Goal: Task Accomplishment & Management: Manage account settings

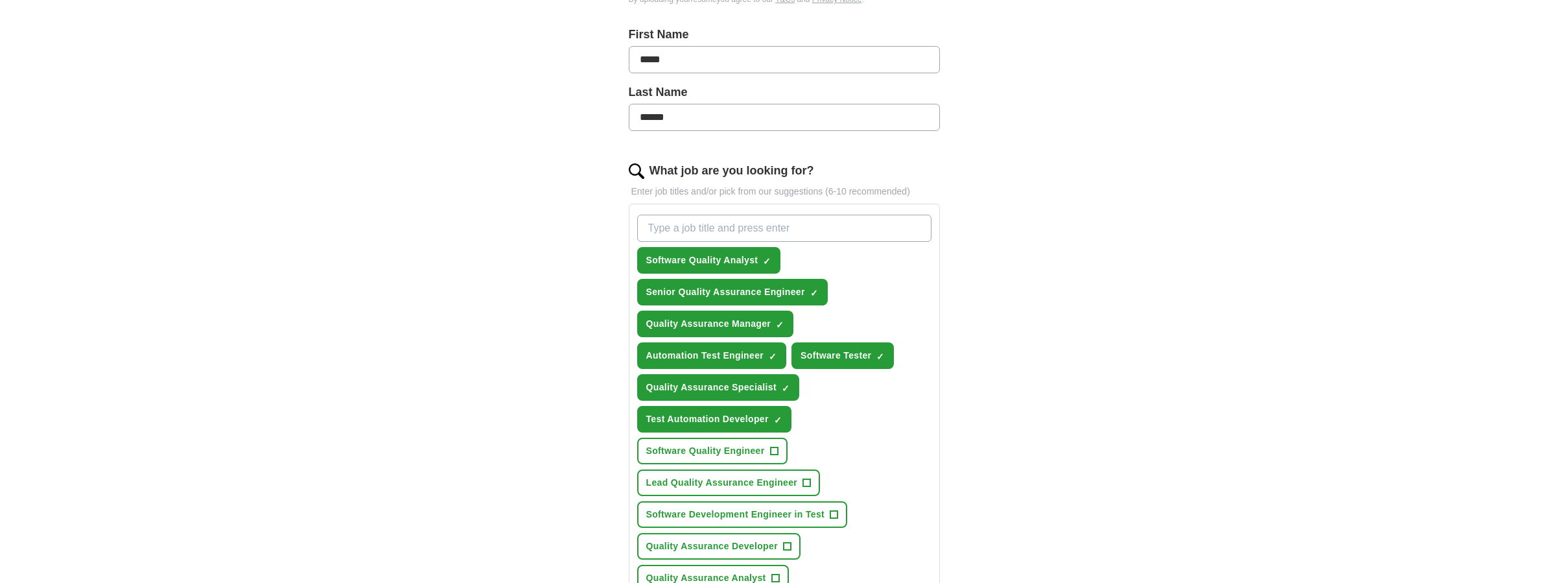
scroll to position [324, 0]
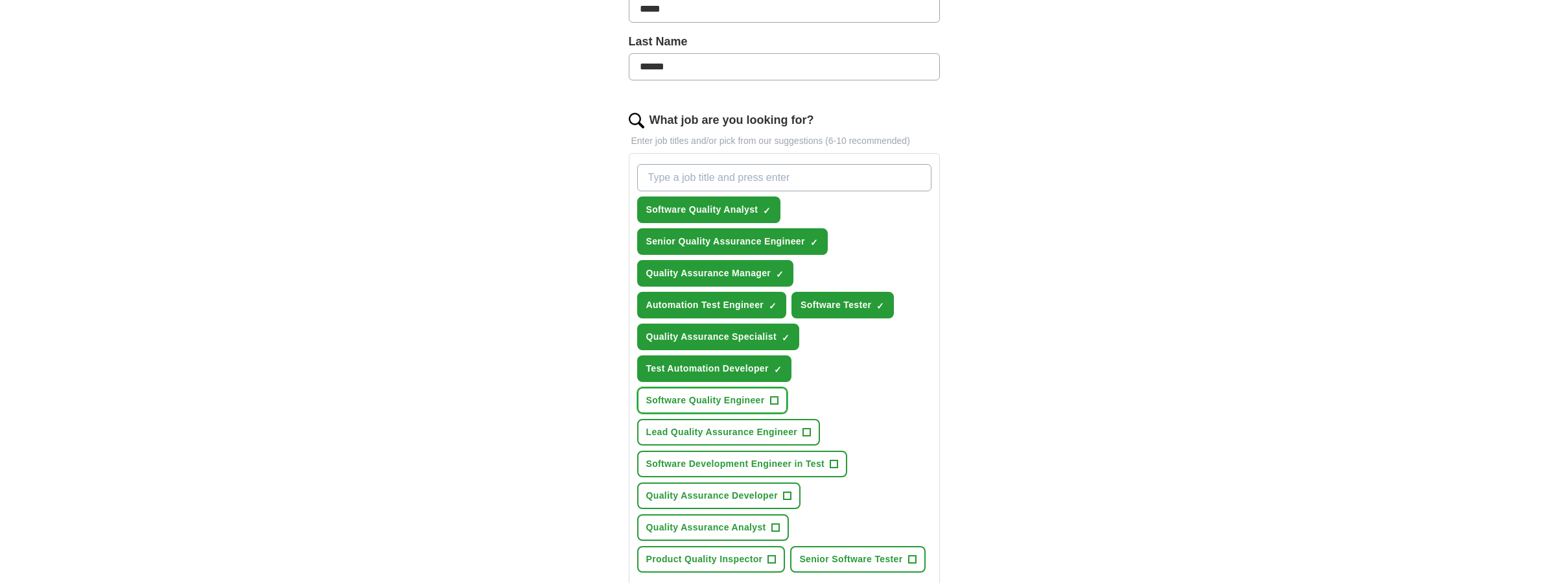
click at [771, 401] on span "+" at bounding box center [774, 401] width 8 height 10
click at [820, 464] on span "Software Development Engineer in Test" at bounding box center [736, 464] width 179 height 14
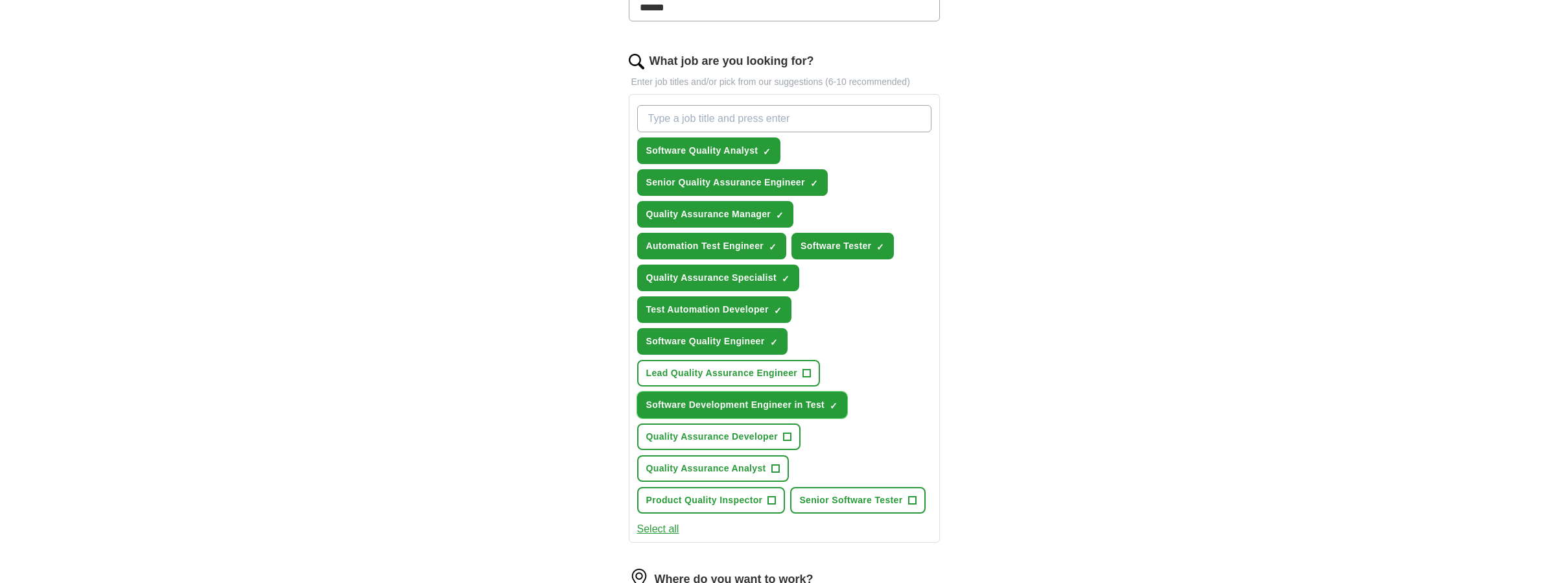
scroll to position [389, 0]
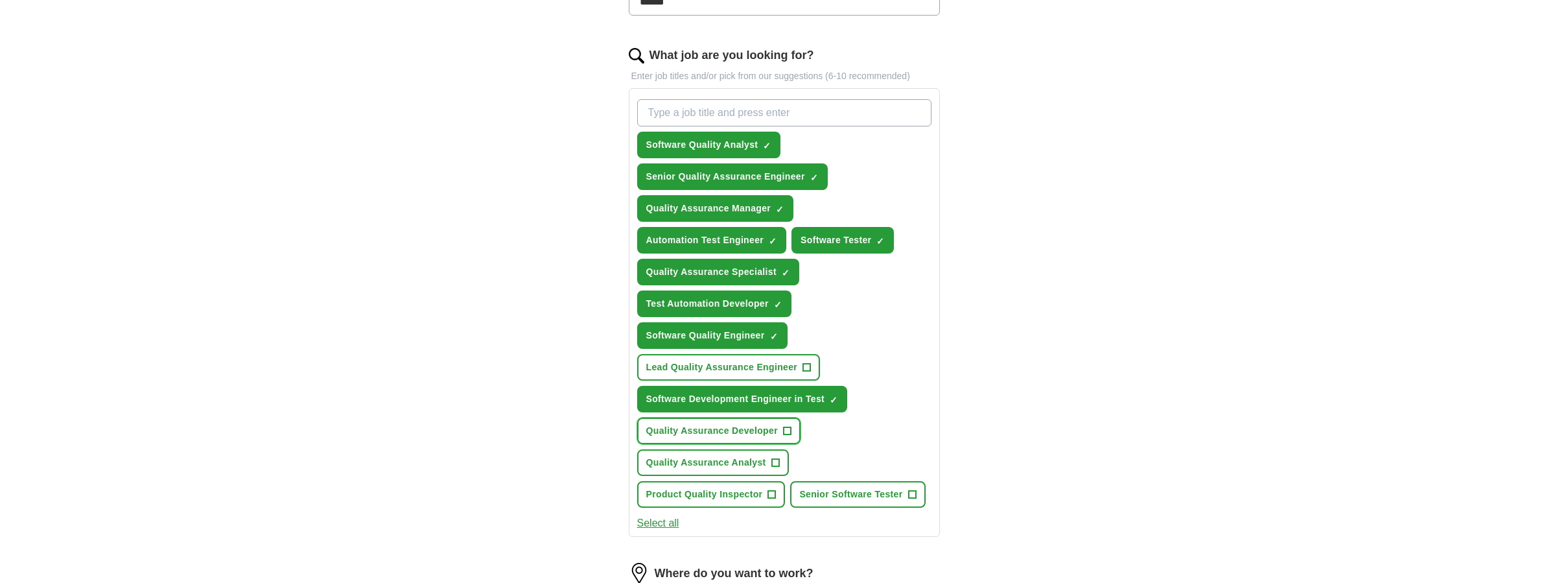
click at [744, 436] on span "Quality Assurance Developer" at bounding box center [712, 430] width 132 height 14
click at [737, 463] on span "Quality Assurance Analyst" at bounding box center [707, 463] width 120 height 14
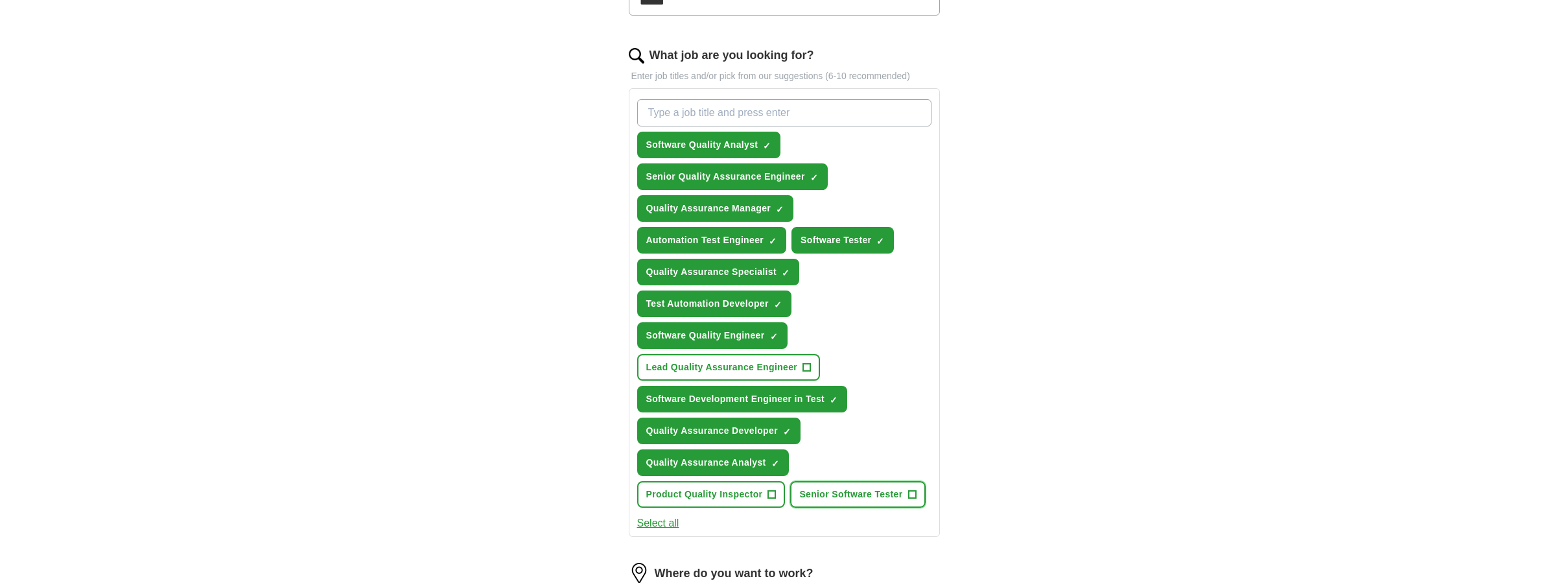
click at [853, 499] on span "Senior Software Tester" at bounding box center [851, 494] width 103 height 14
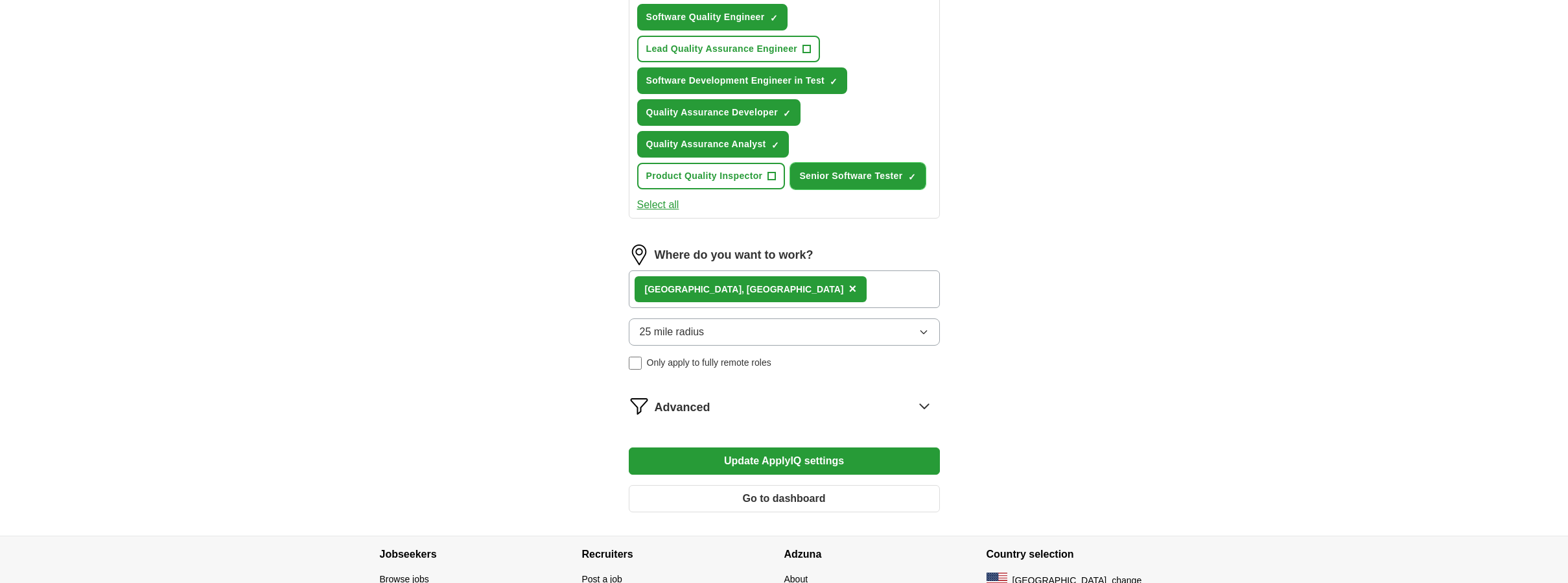
scroll to position [713, 0]
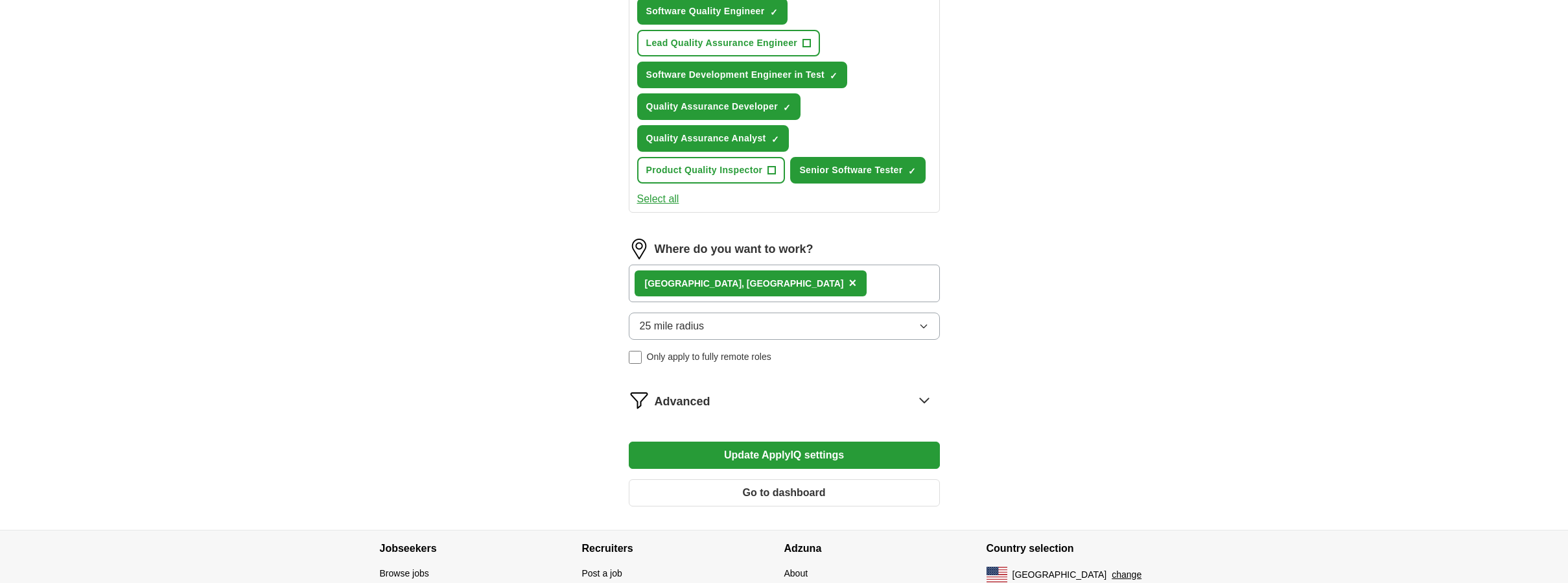
click at [722, 397] on div "Advanced" at bounding box center [797, 400] width 285 height 21
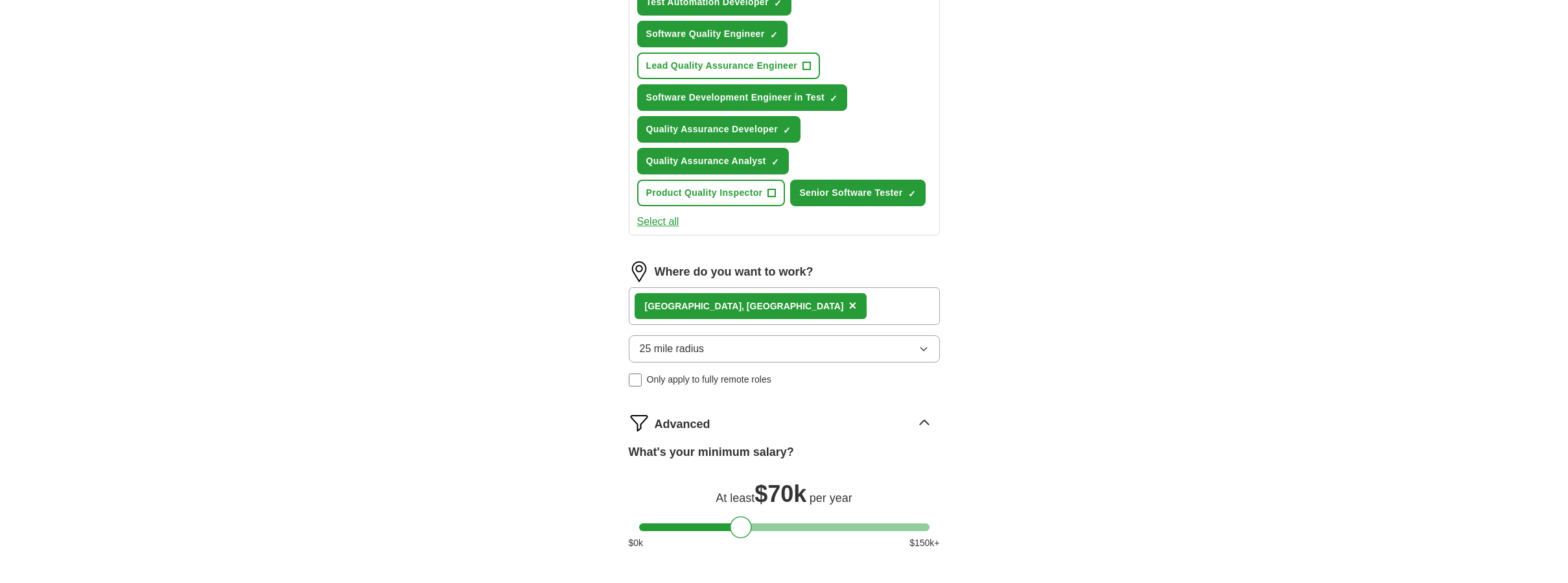
scroll to position [648, 0]
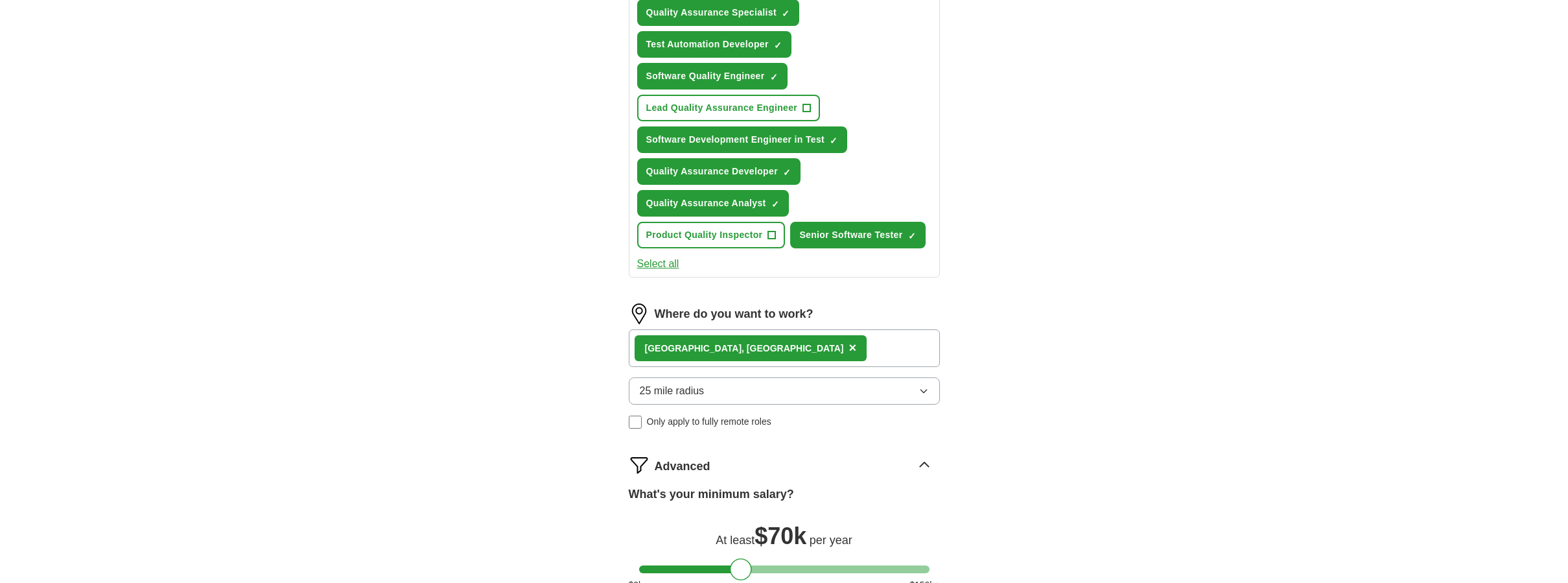
click at [919, 387] on icon "button" at bounding box center [924, 391] width 10 height 10
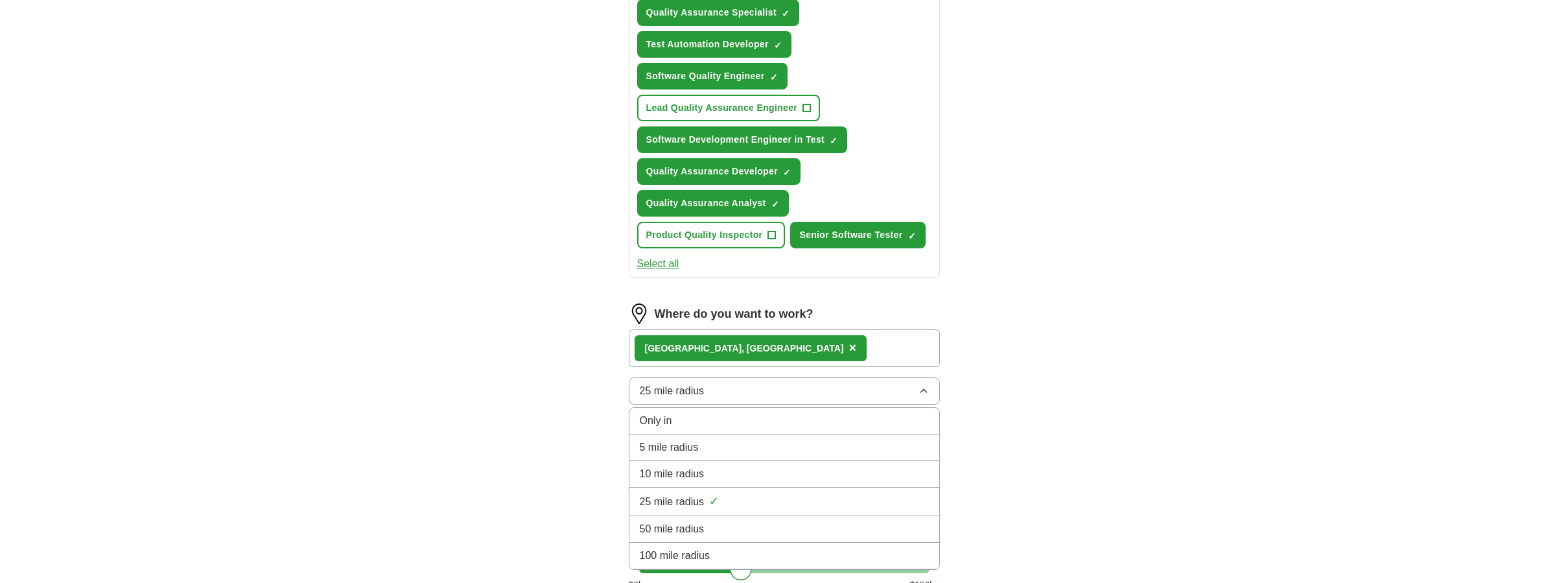
click at [1007, 377] on div "ApplyIQ Let ApplyIQ do the hard work of searching and applying for jobs. Just t…" at bounding box center [784, 57] width 830 height 1330
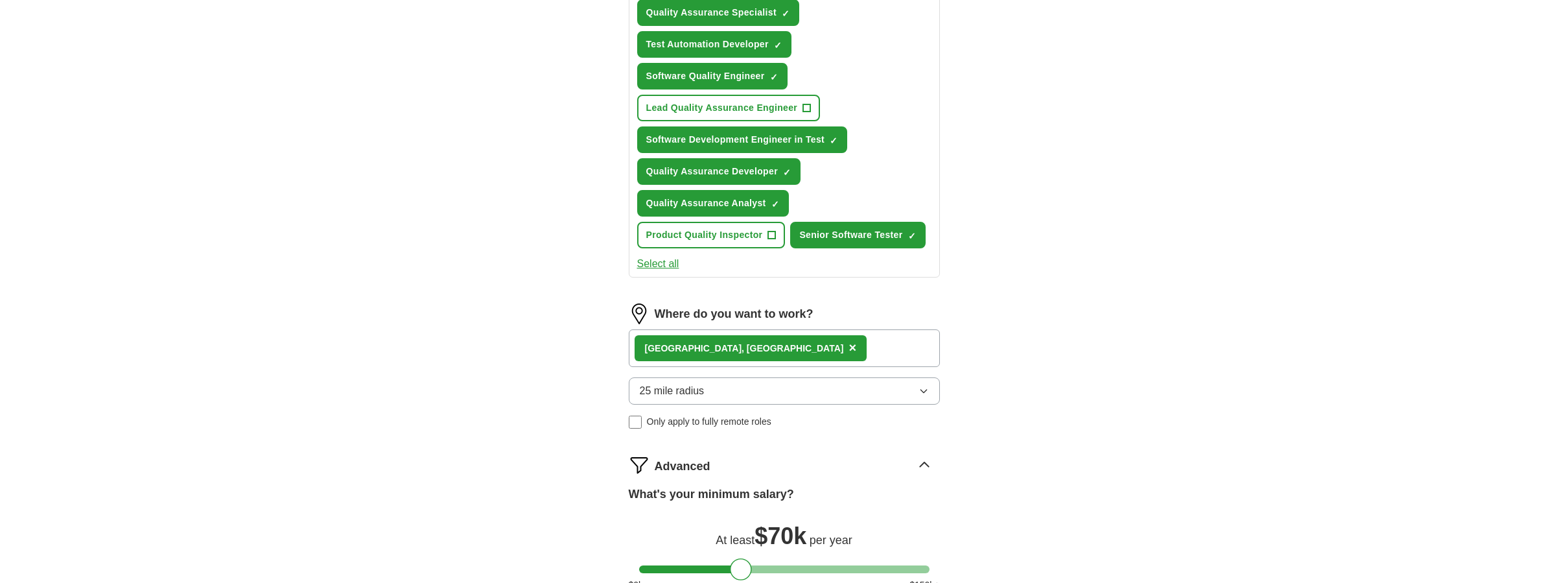
click at [824, 390] on button "25 mile radius" at bounding box center [784, 390] width 311 height 27
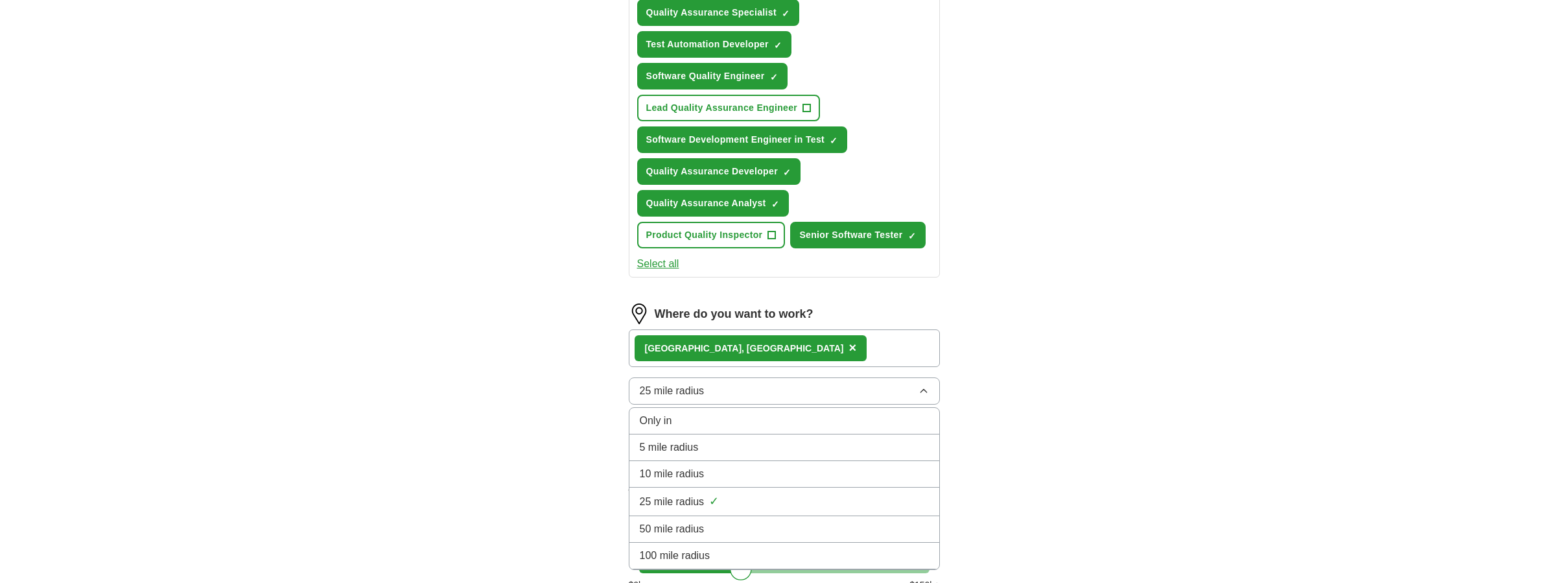
click at [697, 410] on li "Only in" at bounding box center [784, 421] width 310 height 26
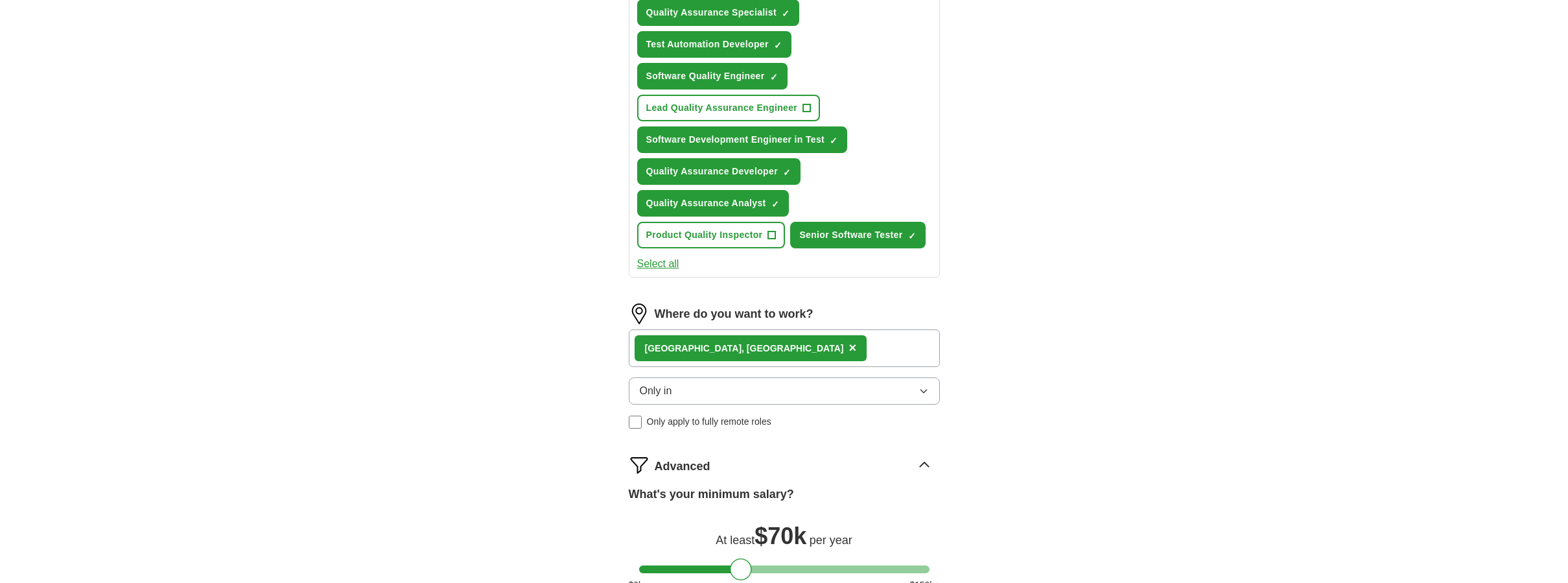
click at [724, 385] on button "Only in" at bounding box center [784, 390] width 311 height 27
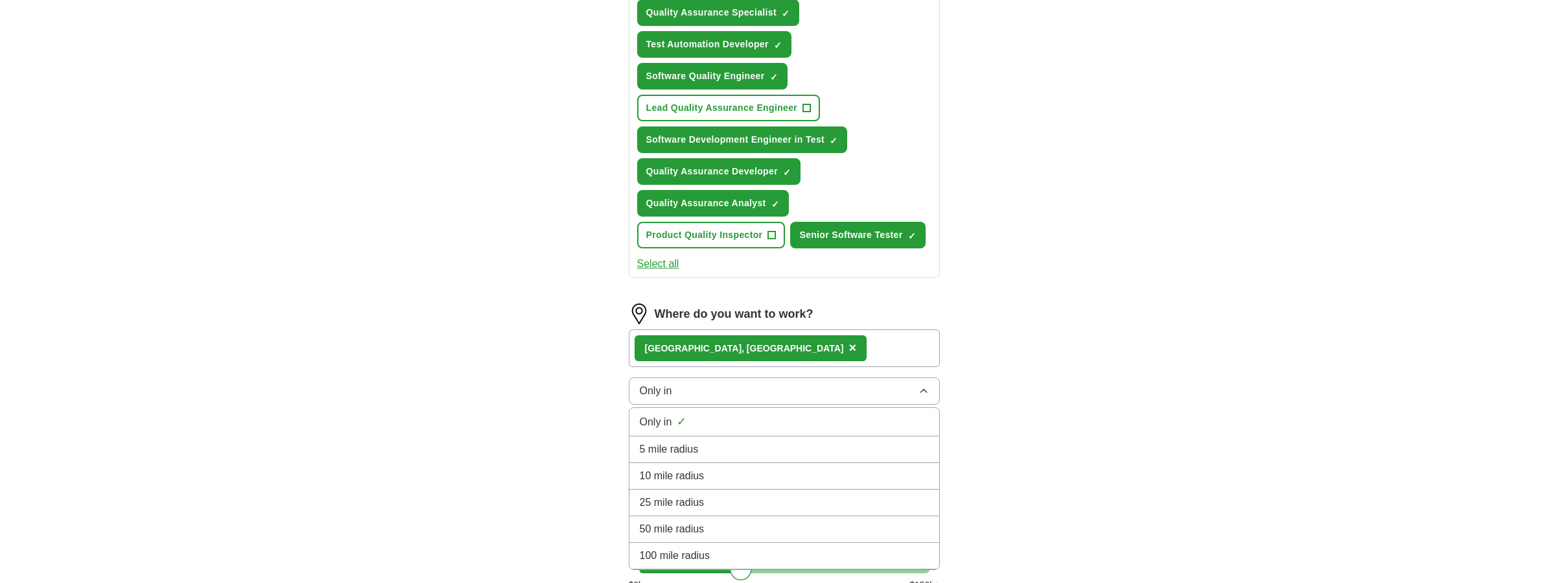
click at [696, 497] on span "25 mile radius" at bounding box center [672, 503] width 64 height 16
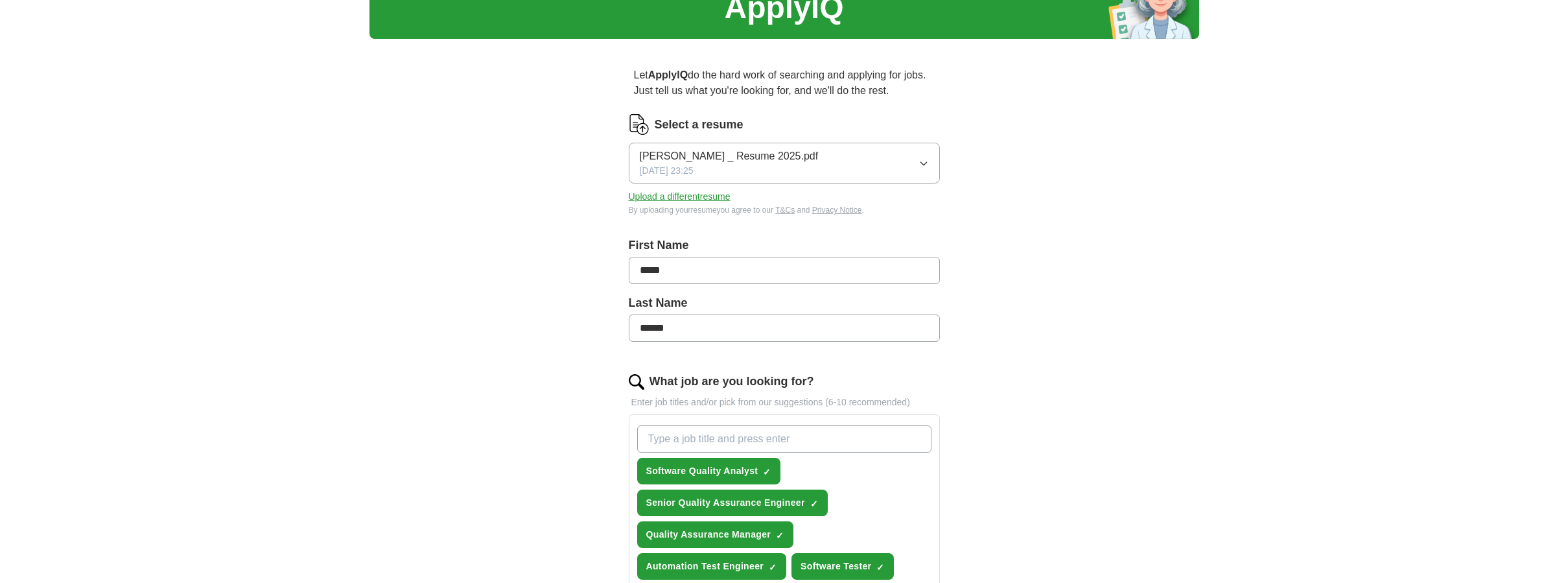
scroll to position [64, 0]
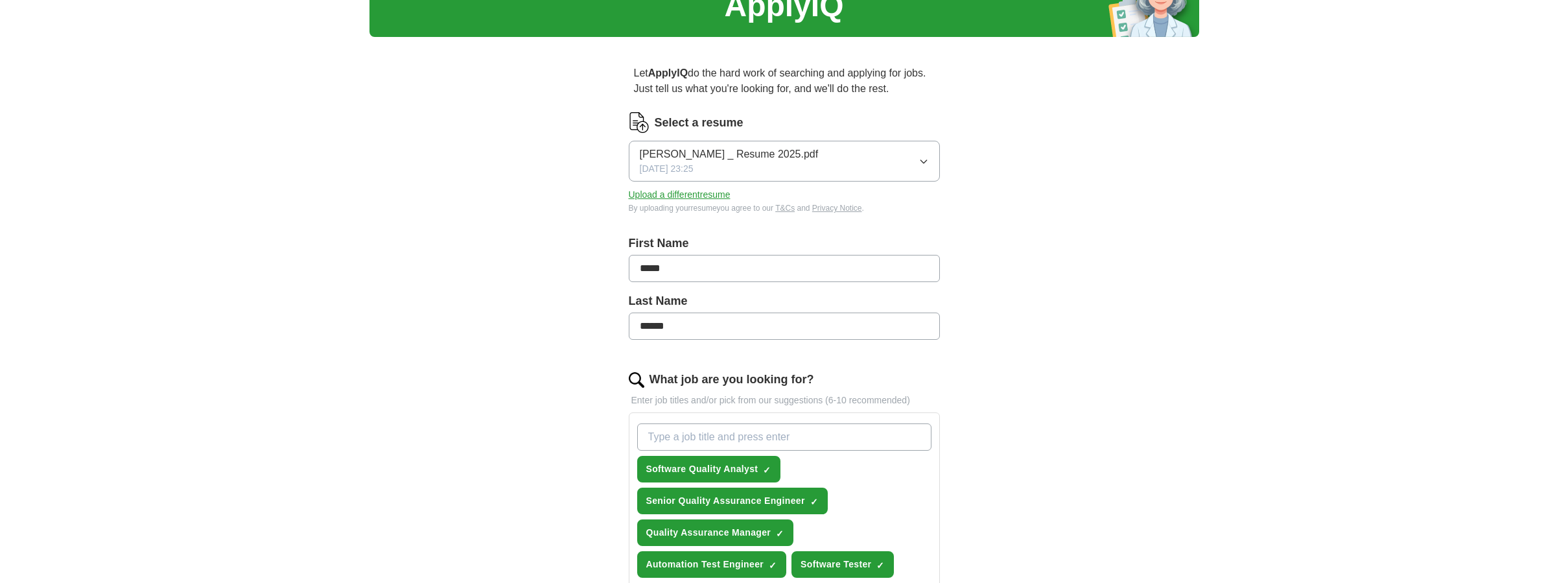
click at [677, 191] on button "Upload a different resume" at bounding box center [679, 195] width 102 height 14
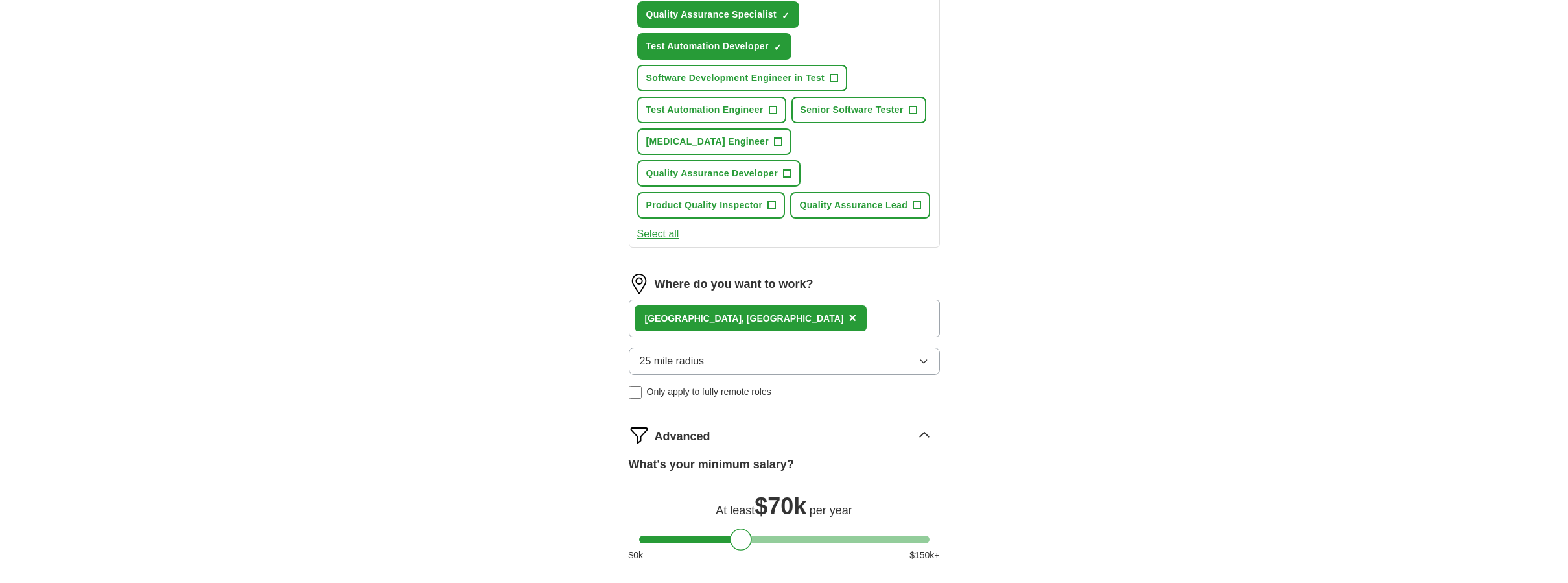
scroll to position [648, 0]
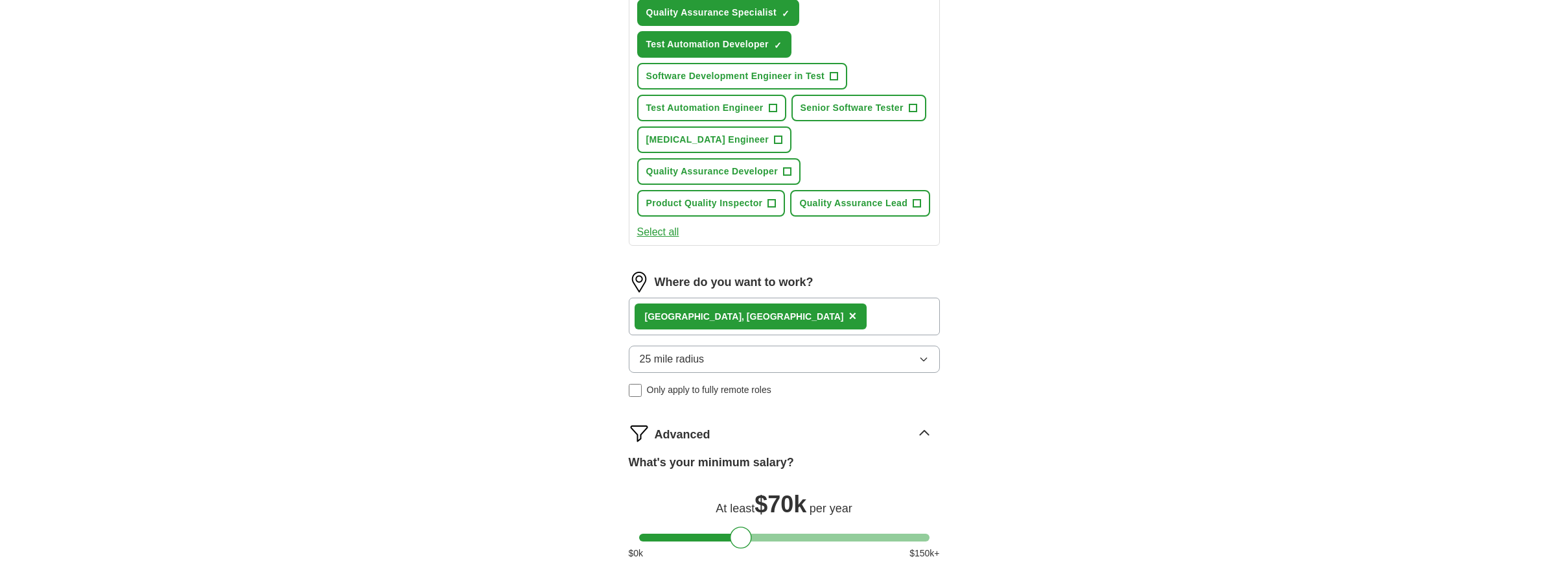
click at [765, 423] on div "Advanced" at bounding box center [797, 433] width 285 height 21
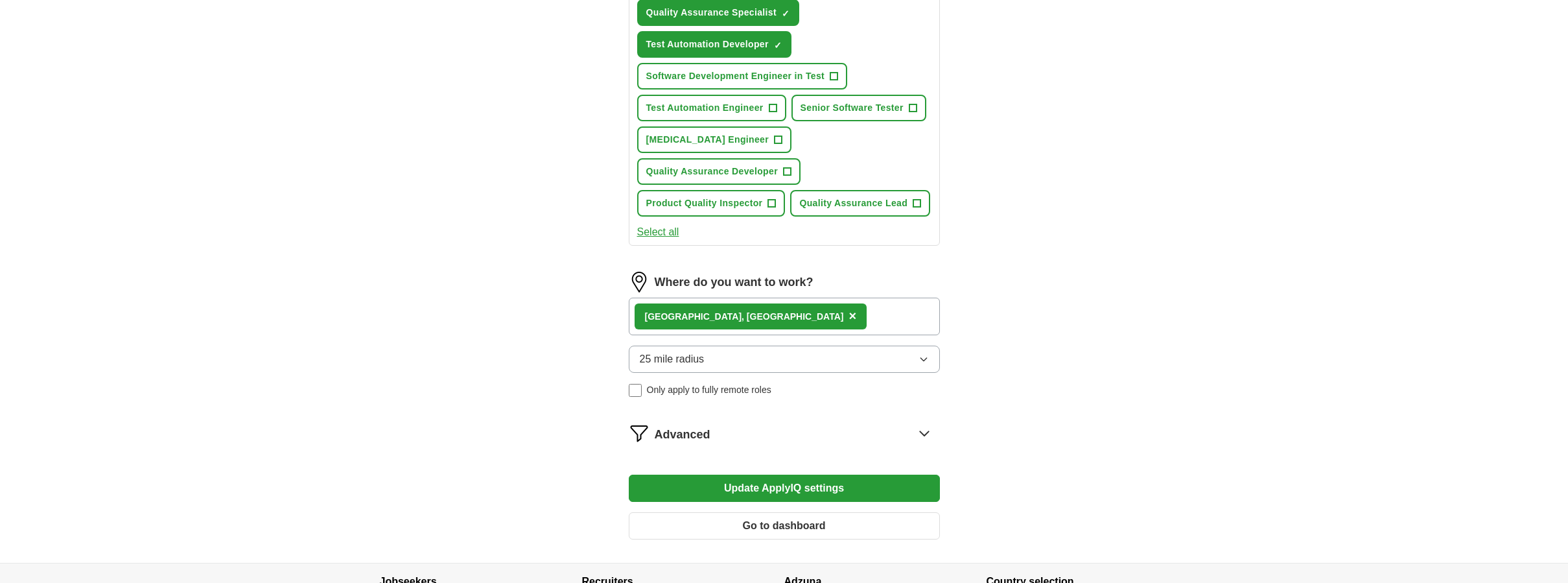
click at [765, 423] on div "Advanced" at bounding box center [797, 433] width 285 height 21
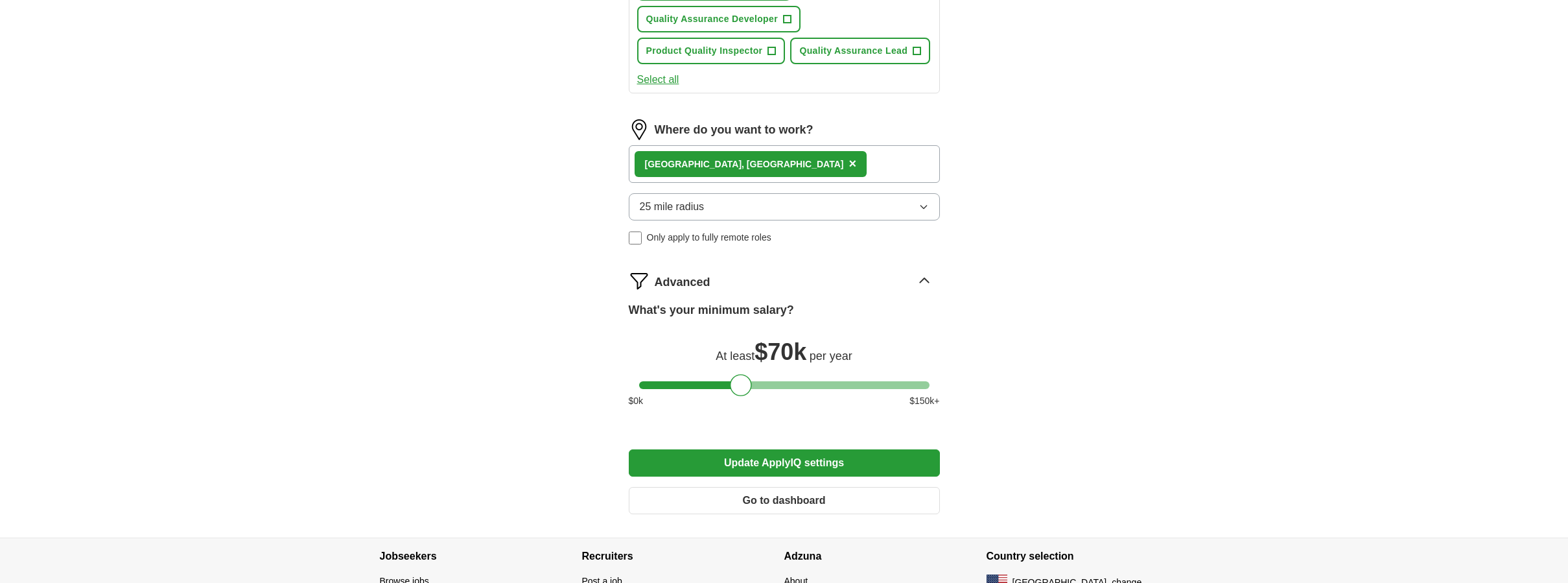
scroll to position [854, 0]
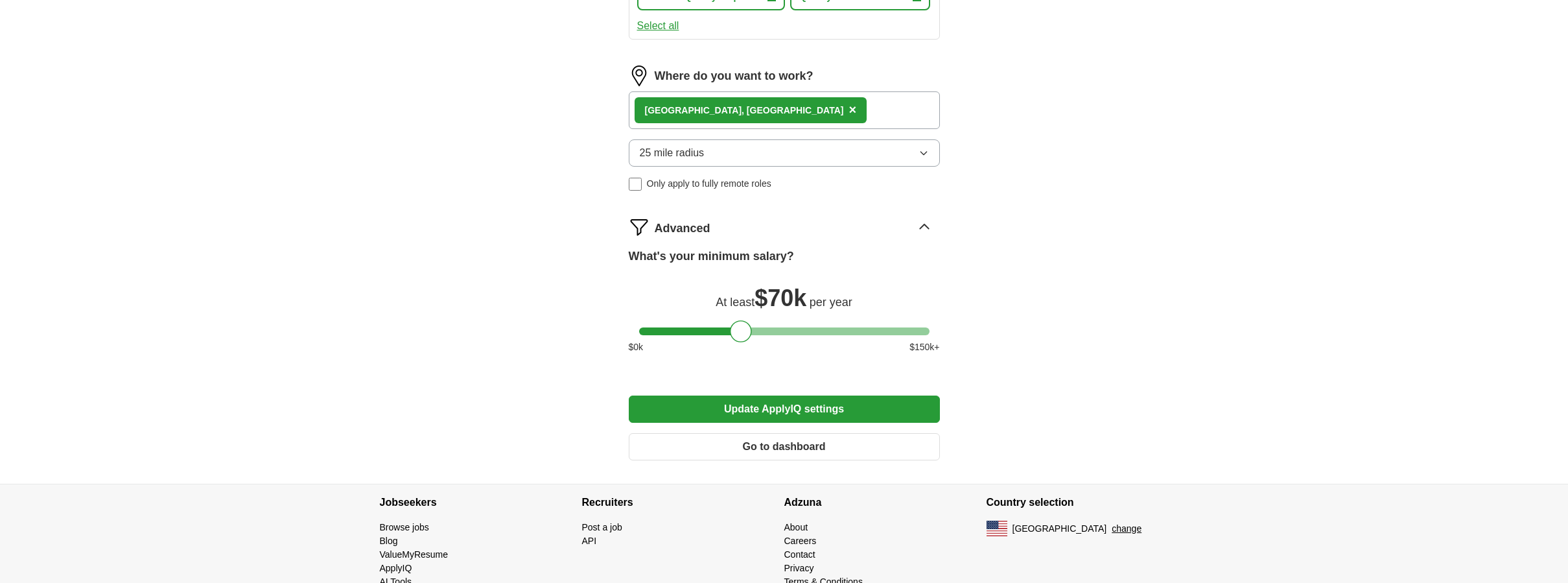
click at [664, 396] on button "Update ApplyIQ settings" at bounding box center [784, 409] width 311 height 27
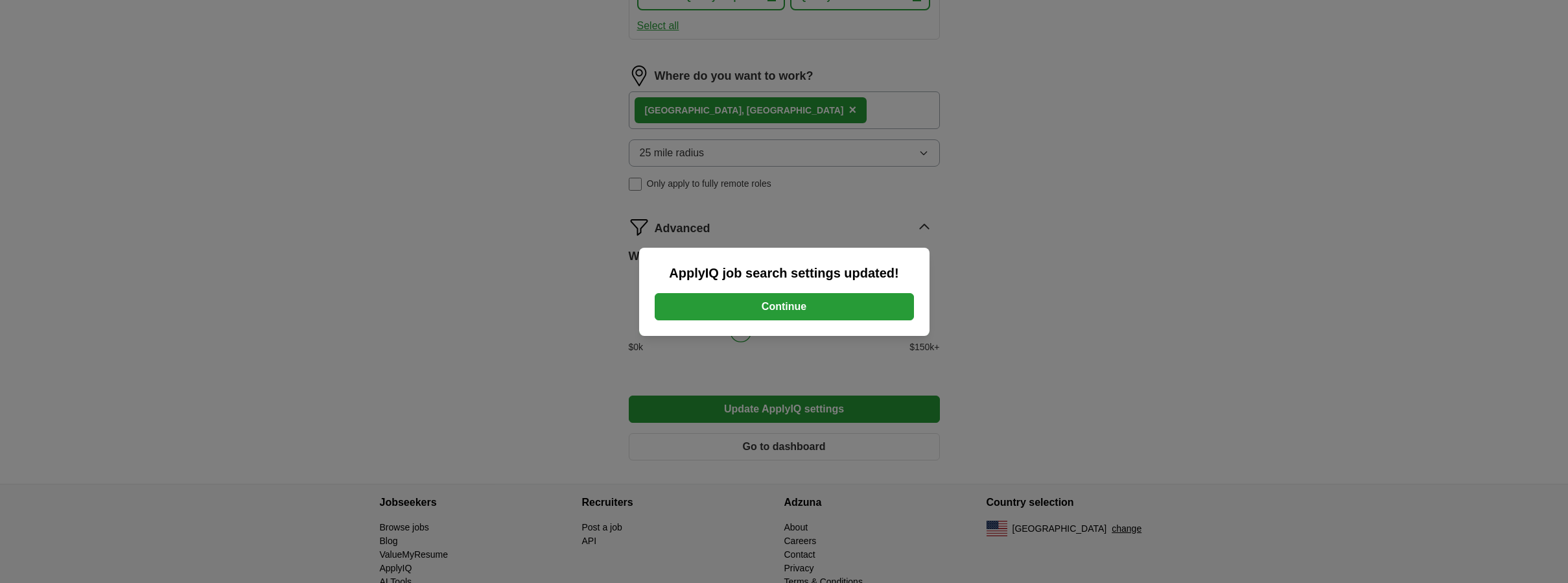
click at [724, 315] on button "Continue" at bounding box center [784, 306] width 260 height 27
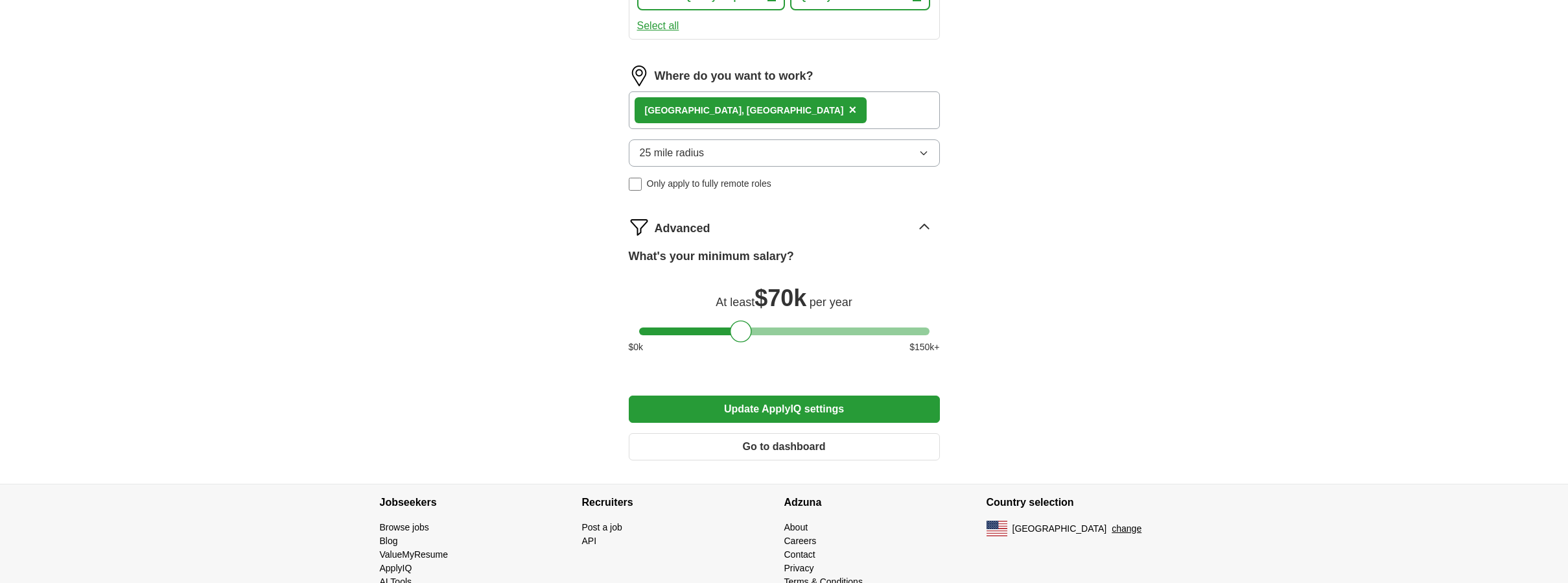
scroll to position [800, 0]
